Goal: Obtain resource: Download file/media

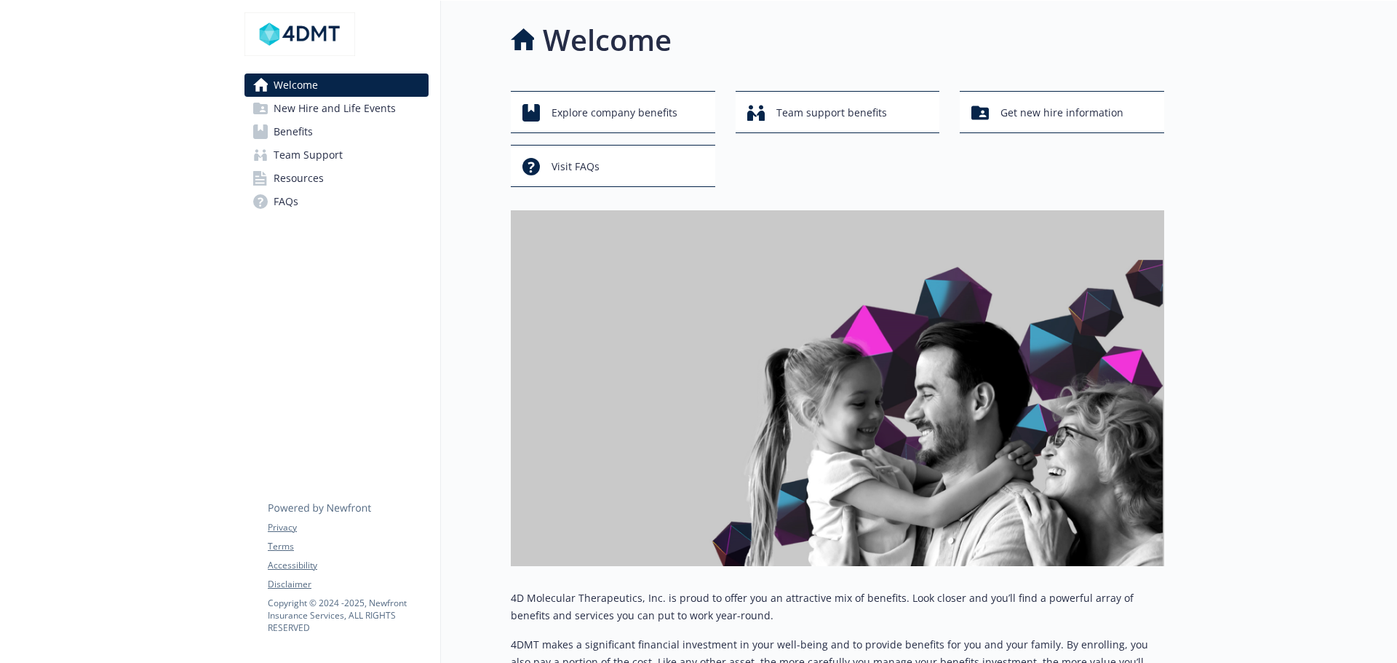
click at [302, 130] on span "Benefits" at bounding box center [293, 131] width 39 height 23
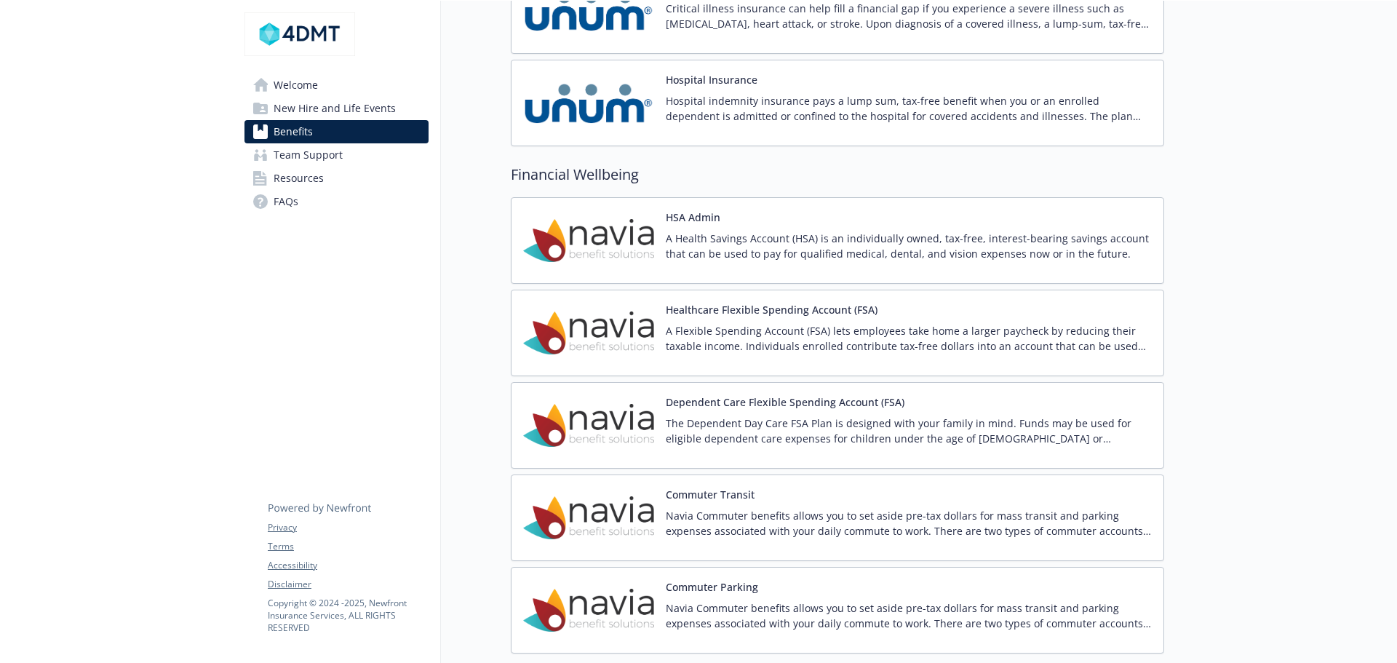
scroll to position [1892, 0]
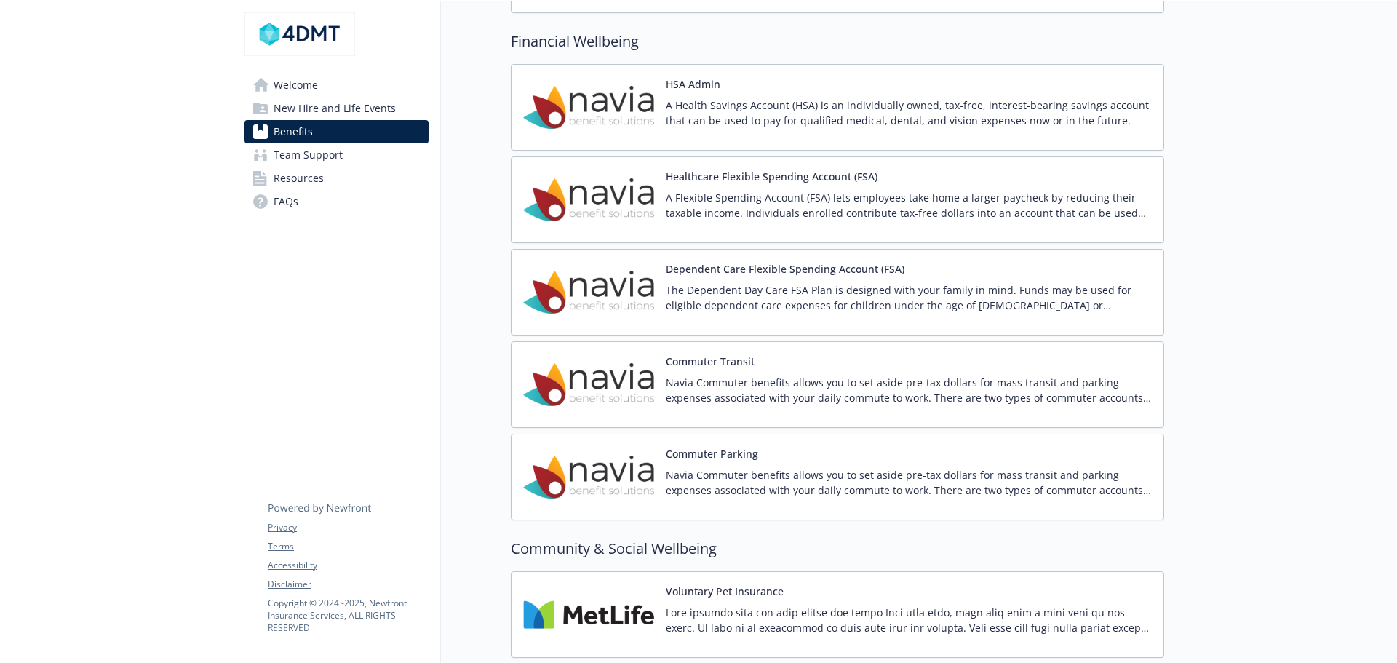
click at [710, 204] on p "A Flexible Spending Account (FSA) lets employees take home a larger paycheck by…" at bounding box center [909, 205] width 486 height 31
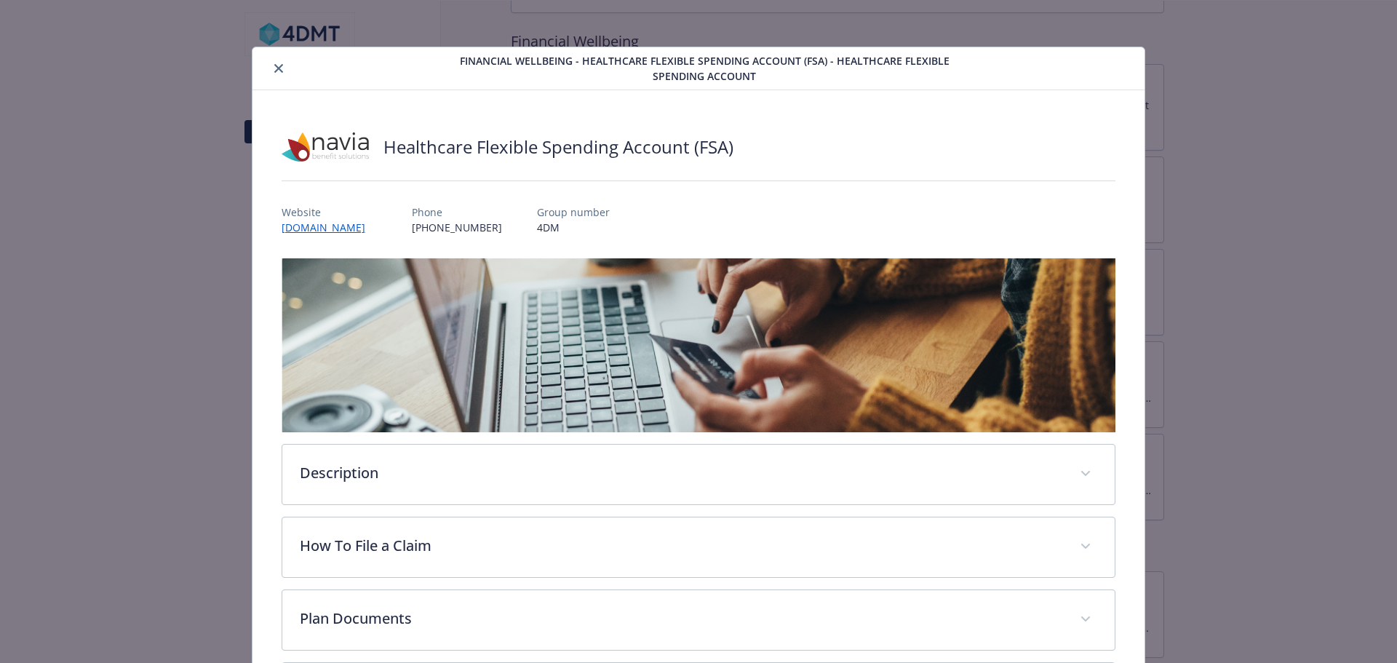
scroll to position [141, 0]
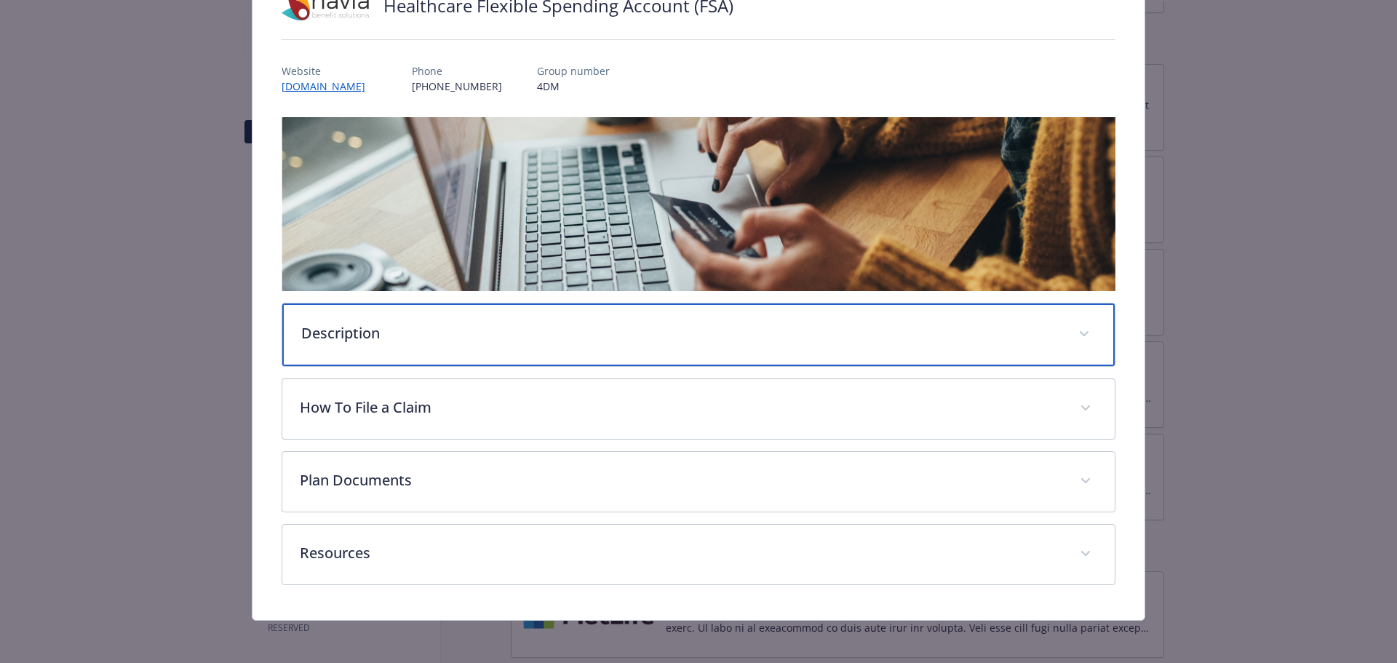
click at [402, 351] on div "Description" at bounding box center [698, 334] width 833 height 63
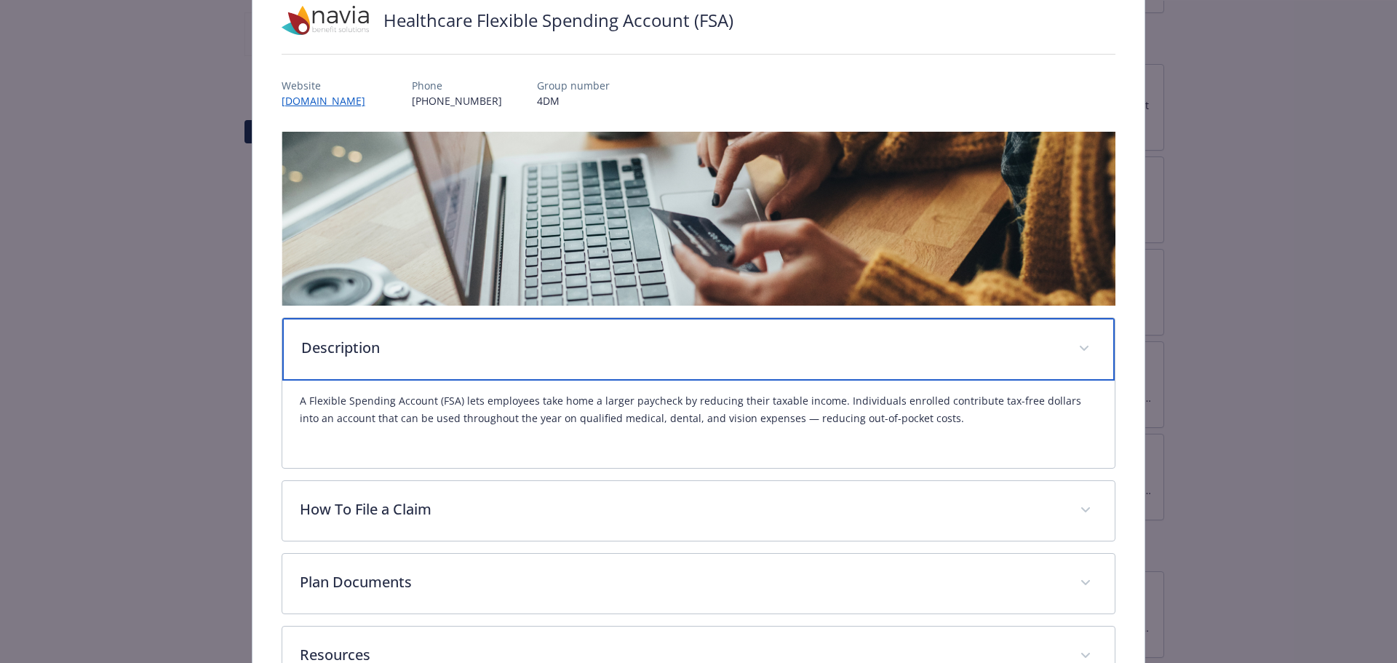
scroll to position [0, 0]
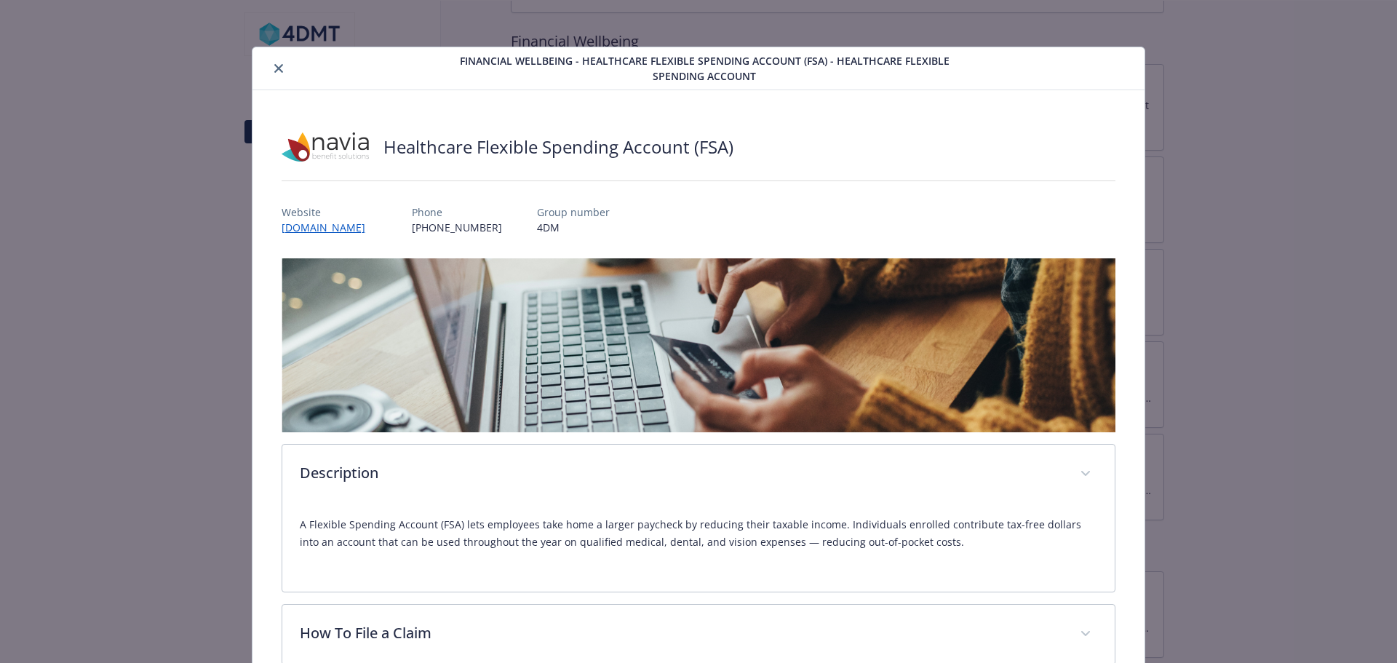
click at [278, 73] on button "close" at bounding box center [278, 68] width 17 height 17
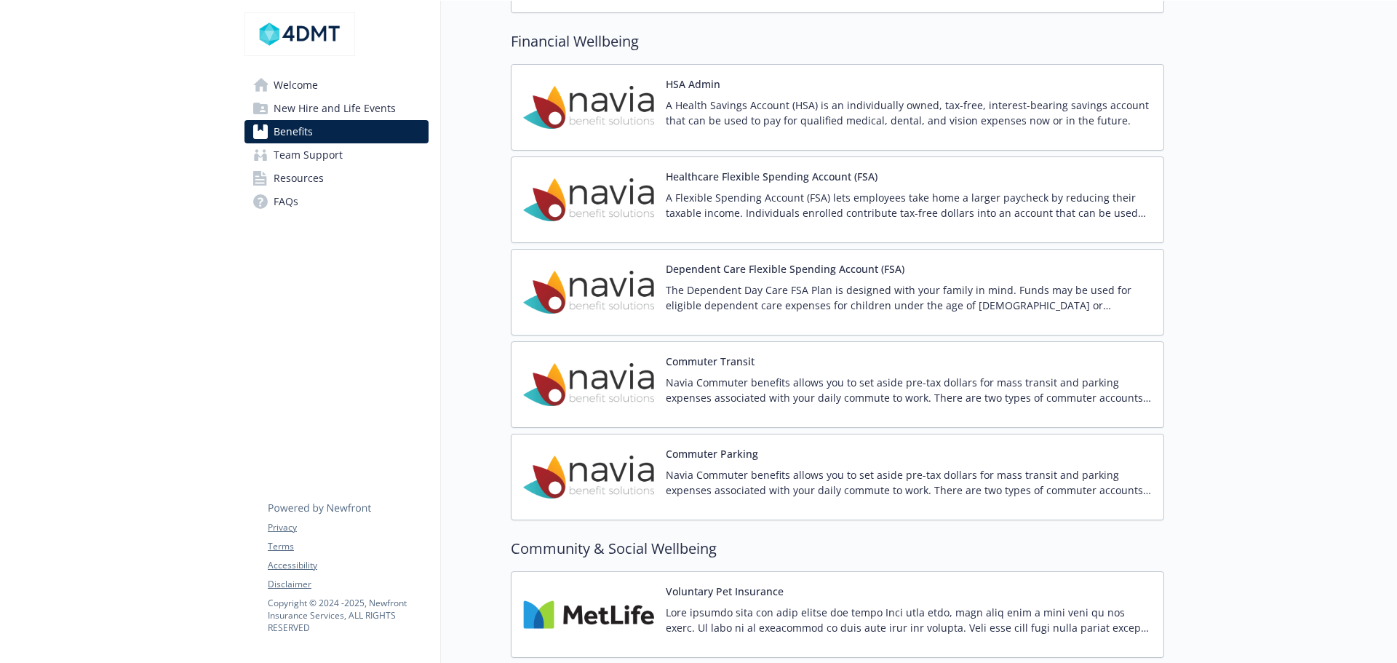
click at [298, 112] on span "New Hire and Life Events" at bounding box center [335, 108] width 122 height 23
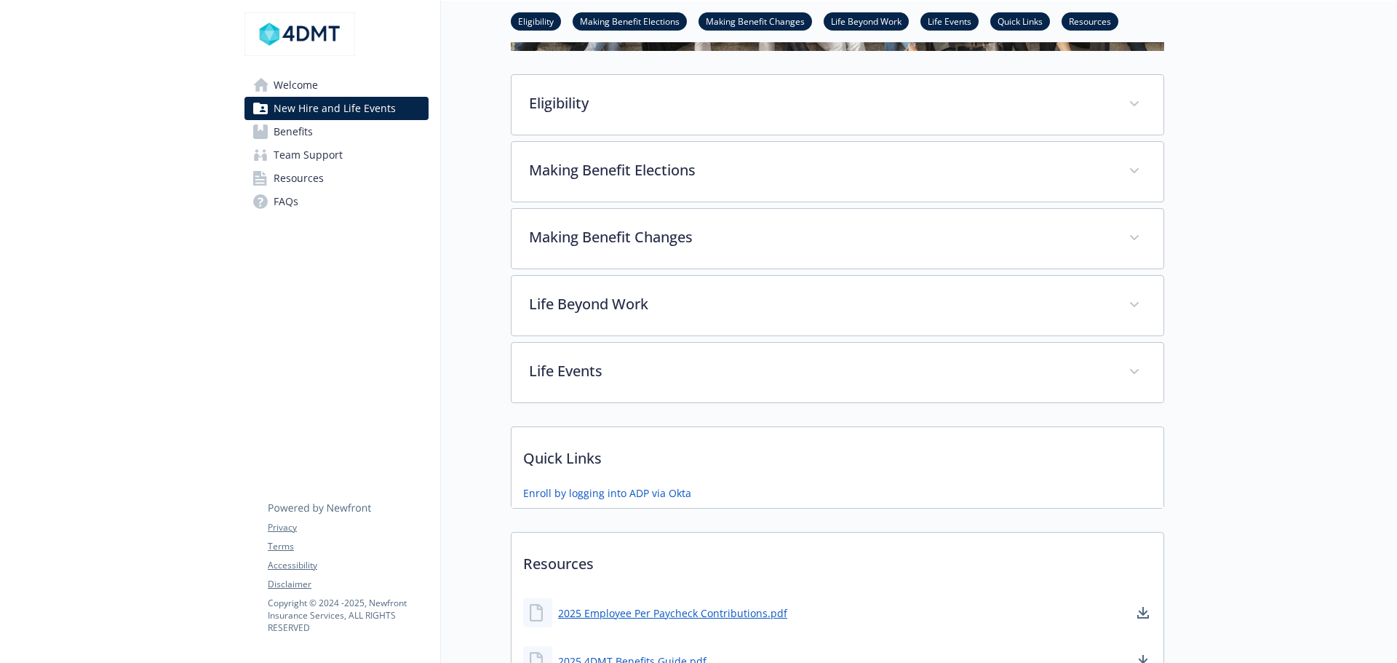
scroll to position [342, 0]
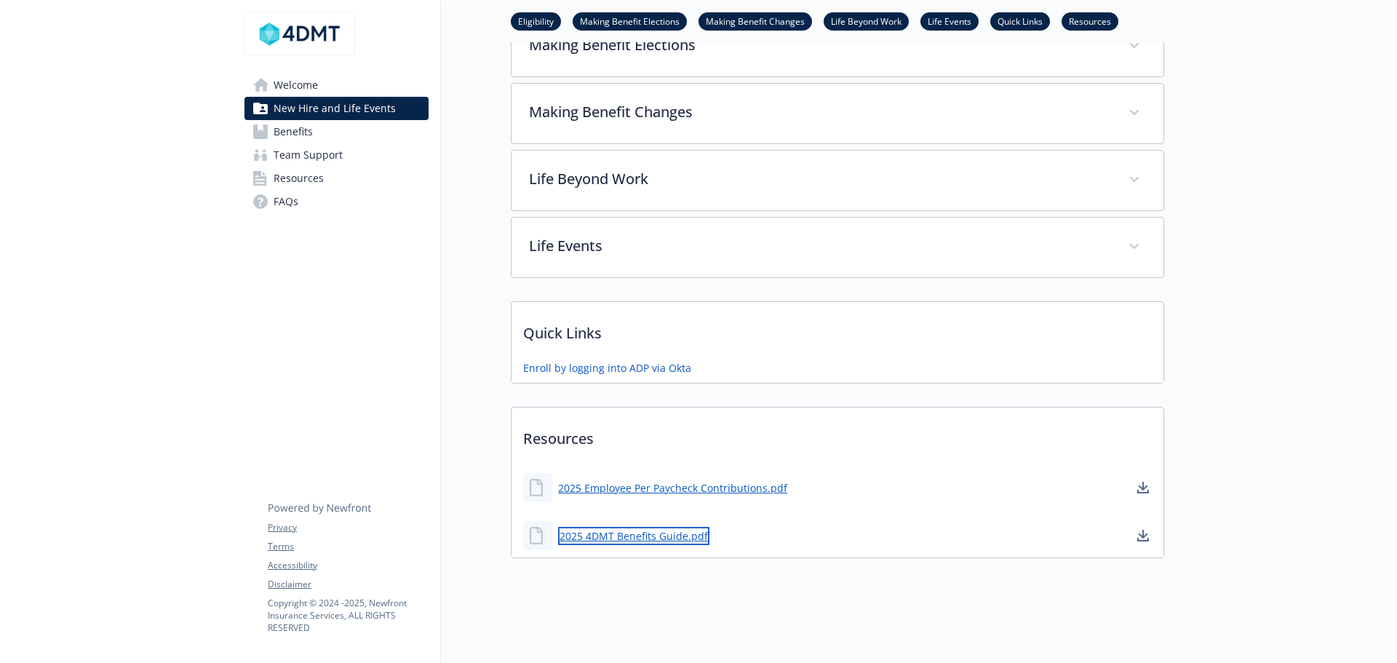
click at [630, 529] on link "2025 4DMT Benefits Guide.pdf" at bounding box center [633, 536] width 151 height 18
